Goal: Browse casually: Explore the website without a specific task or goal

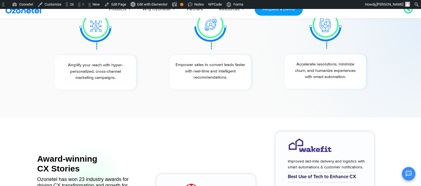
scroll to position [2143, 0]
click at [313, 74] on p "Accelerate resolutions, minimize churn, and humanize experiences with smart aut…" at bounding box center [325, 70] width 76 height 19
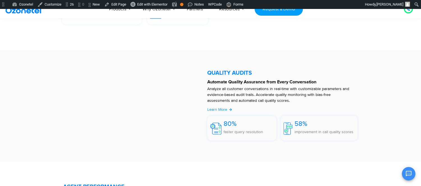
scroll to position [941, 0]
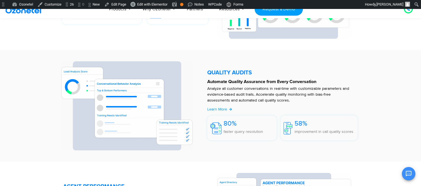
click at [105, 141] on img at bounding box center [127, 105] width 133 height 89
click at [110, 123] on img at bounding box center [127, 105] width 133 height 89
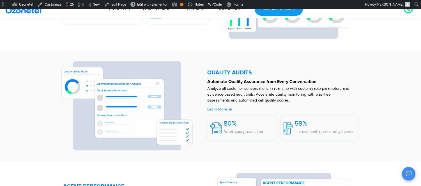
click at [110, 123] on img at bounding box center [127, 105] width 133 height 89
